Goal: Navigation & Orientation: Find specific page/section

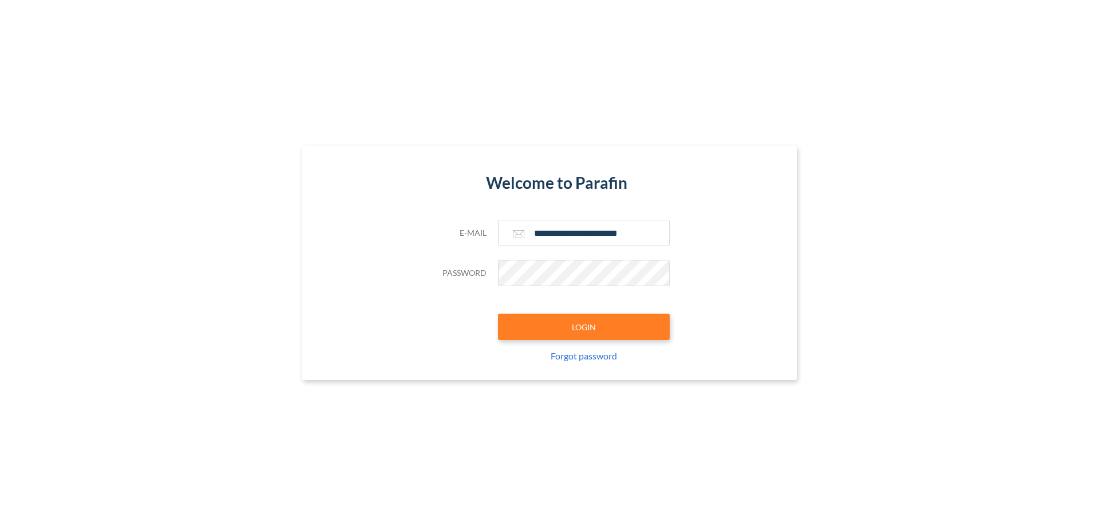
type input "**********"
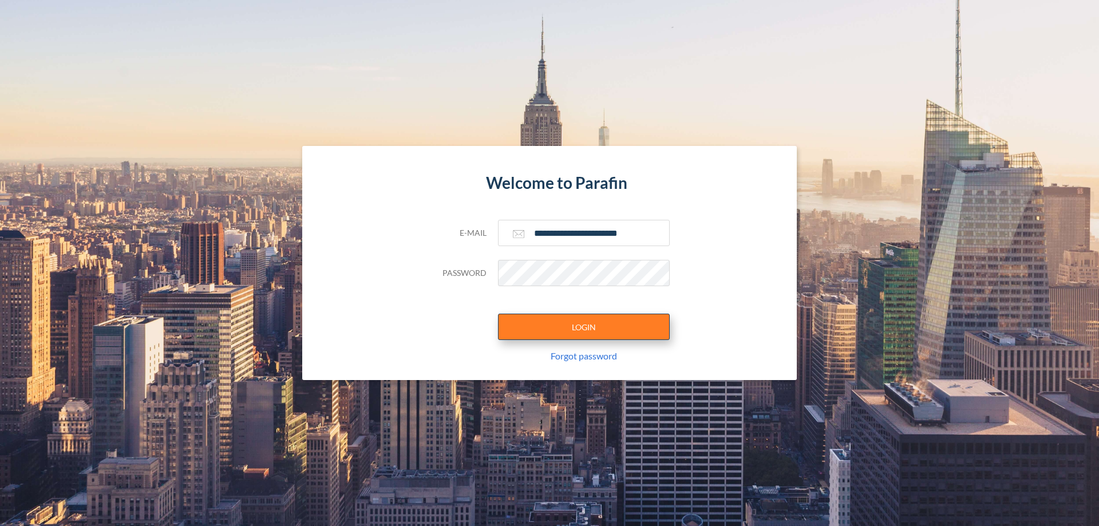
click at [584, 327] on button "LOGIN" at bounding box center [584, 327] width 172 height 26
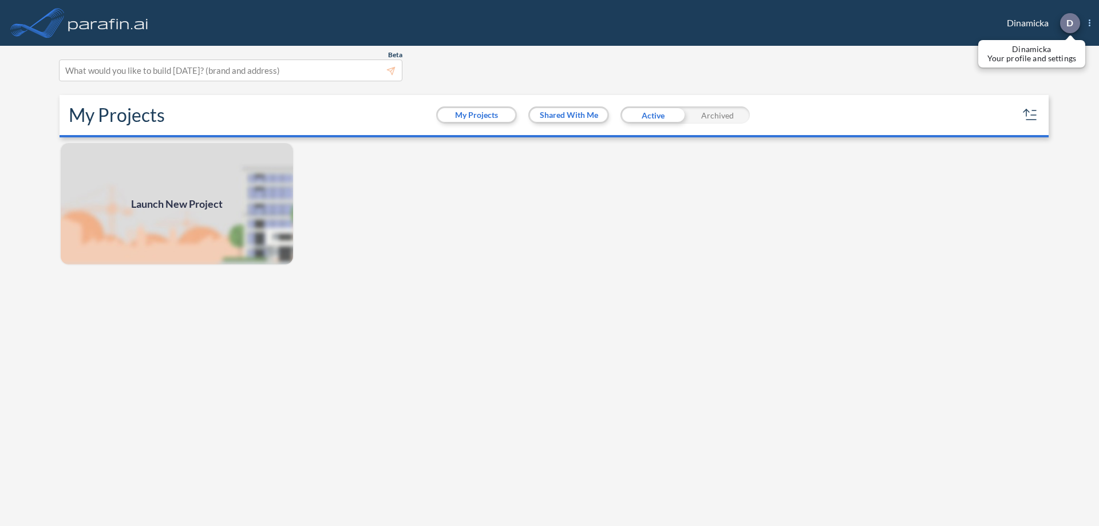
click at [1069, 23] on p "D" at bounding box center [1069, 23] width 7 height 10
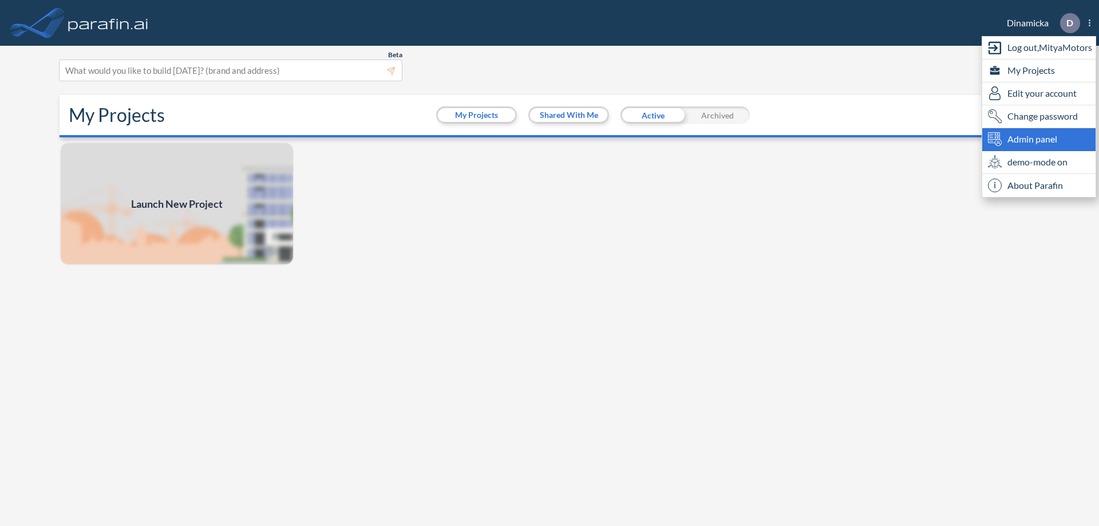
click at [1039, 139] on span "Admin panel" at bounding box center [1032, 139] width 50 height 14
